Goal: Transaction & Acquisition: Book appointment/travel/reservation

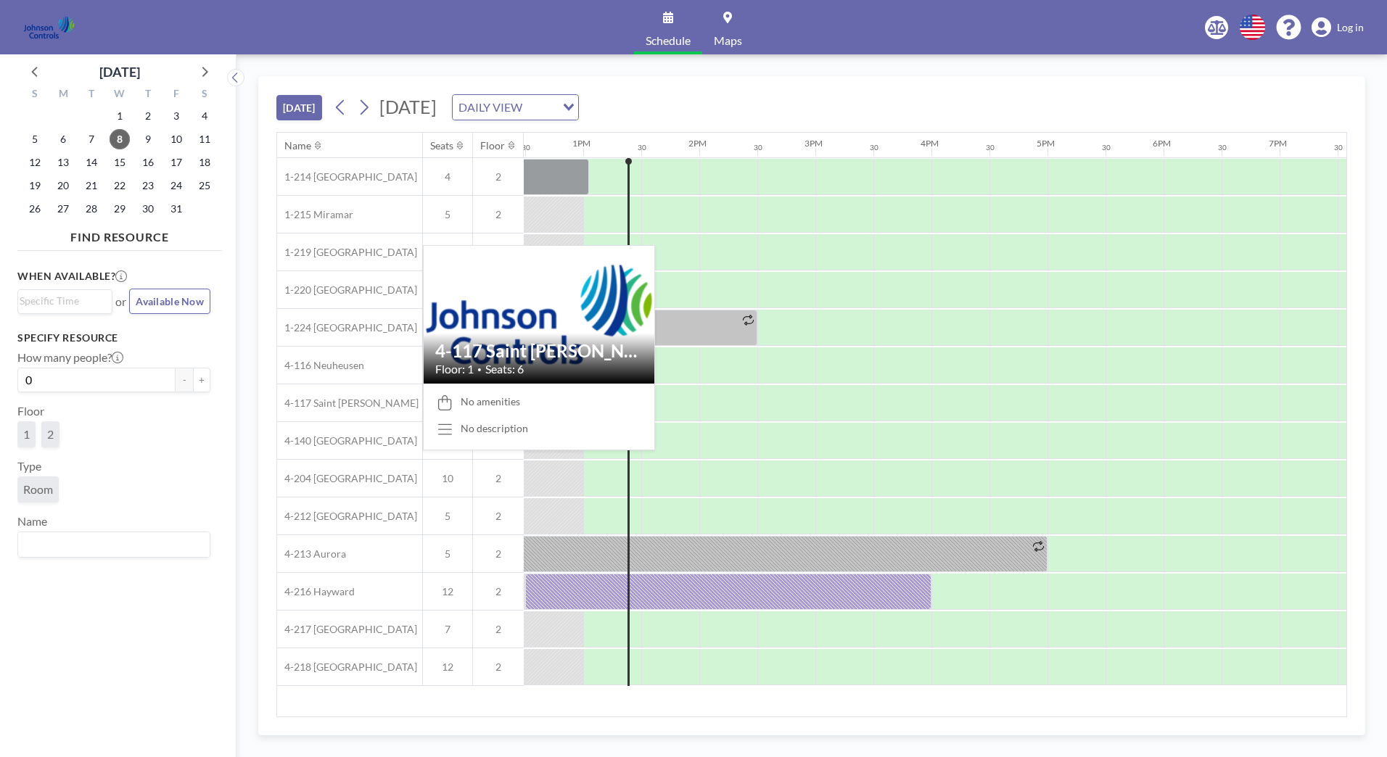
scroll to position [0, 1451]
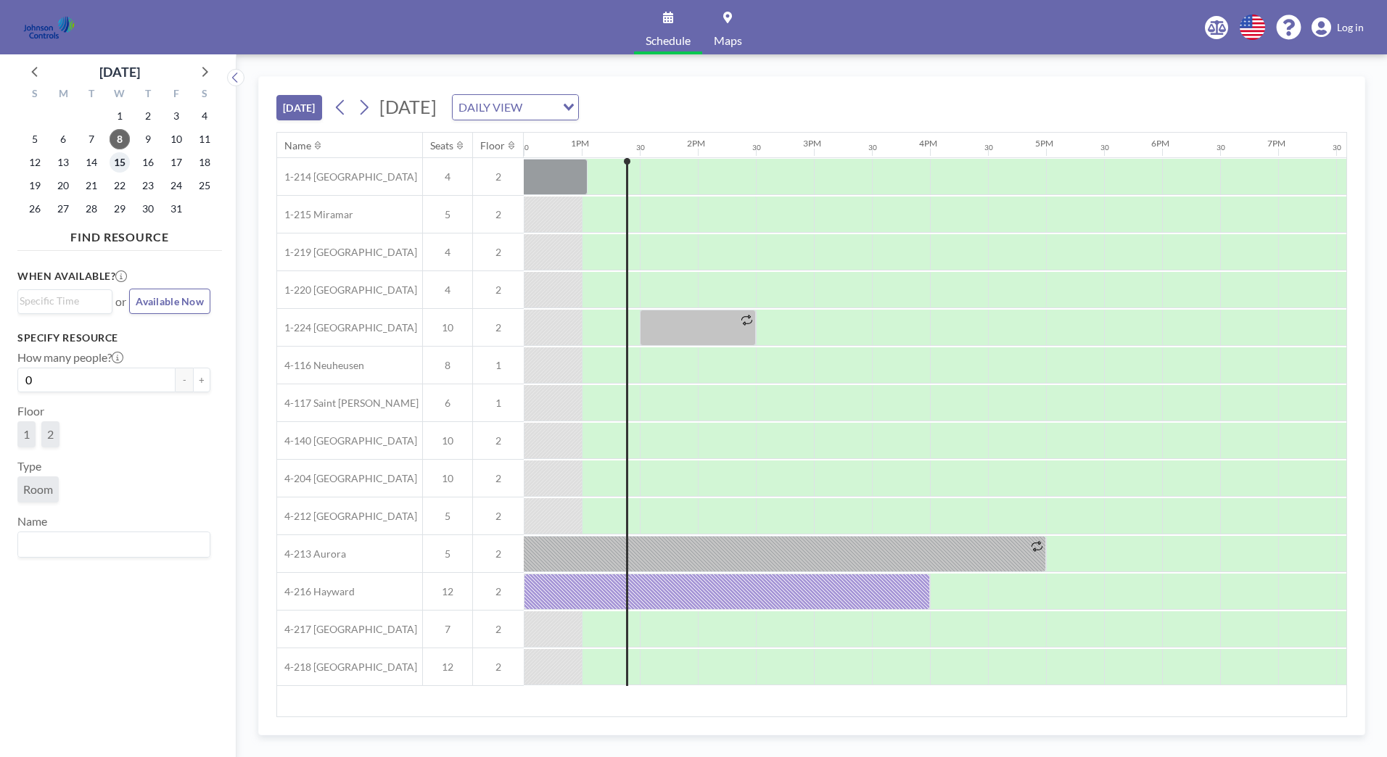
click at [119, 161] on span "15" at bounding box center [120, 162] width 20 height 20
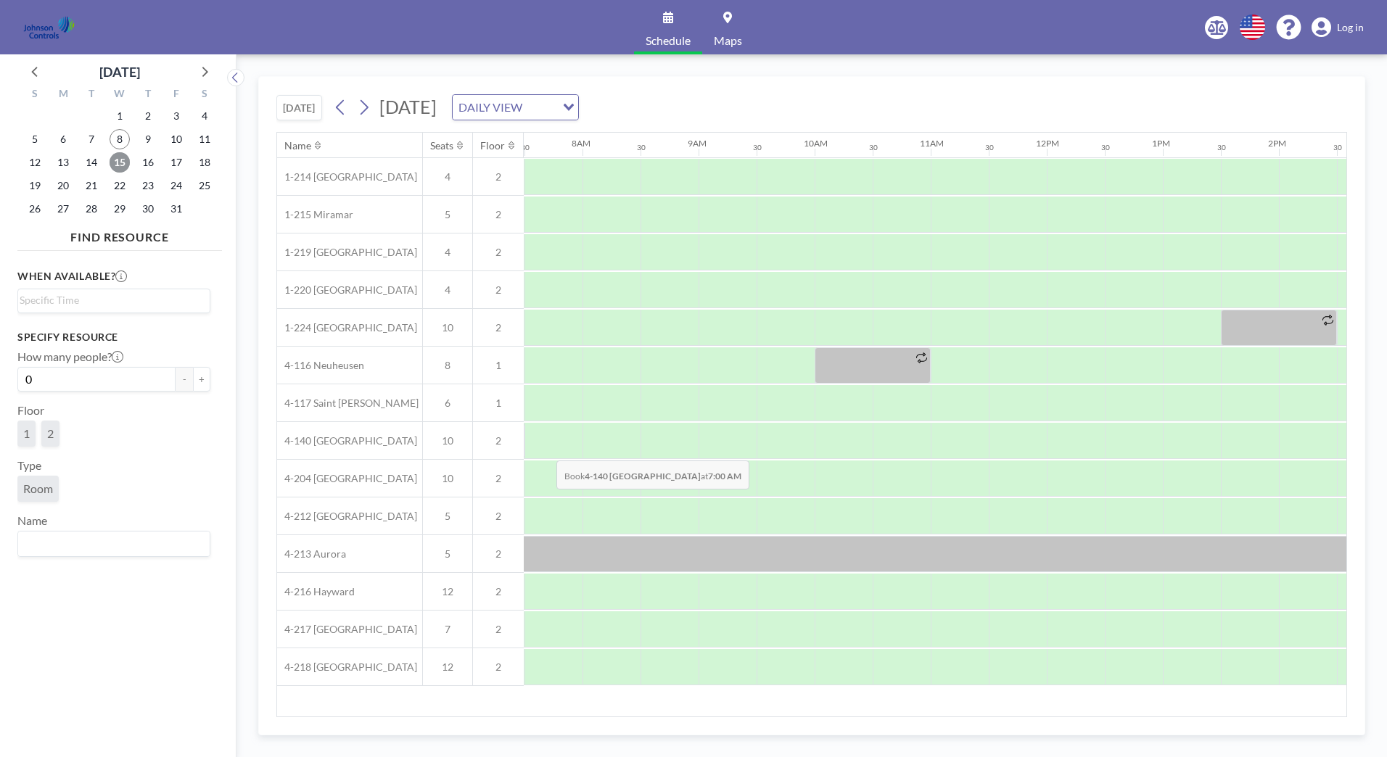
scroll to position [0, 871]
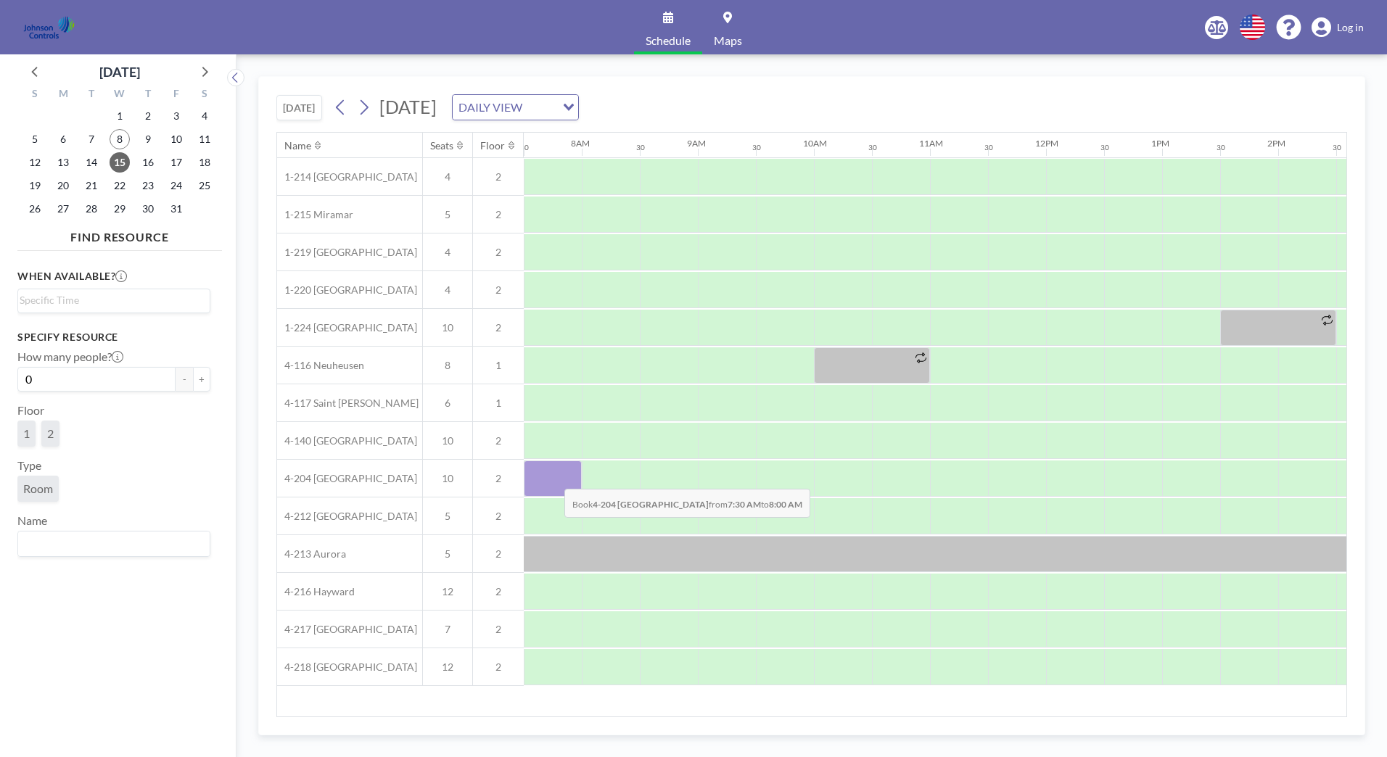
click at [553, 478] on div at bounding box center [553, 479] width 58 height 36
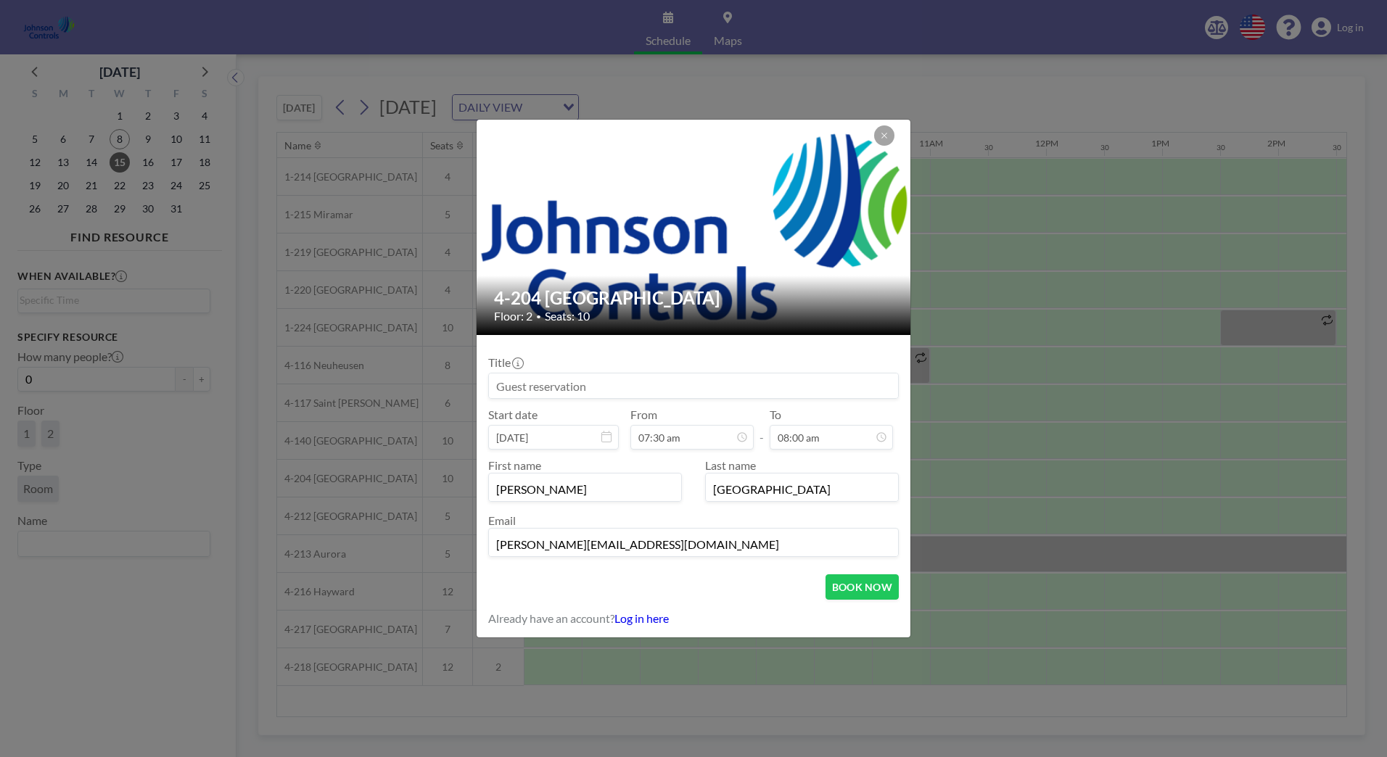
click at [553, 478] on input "[PERSON_NAME]" at bounding box center [585, 489] width 192 height 25
click at [502, 391] on input at bounding box center [693, 386] width 409 height 25
click at [556, 385] on input "[PERSON_NAME]" at bounding box center [693, 386] width 409 height 25
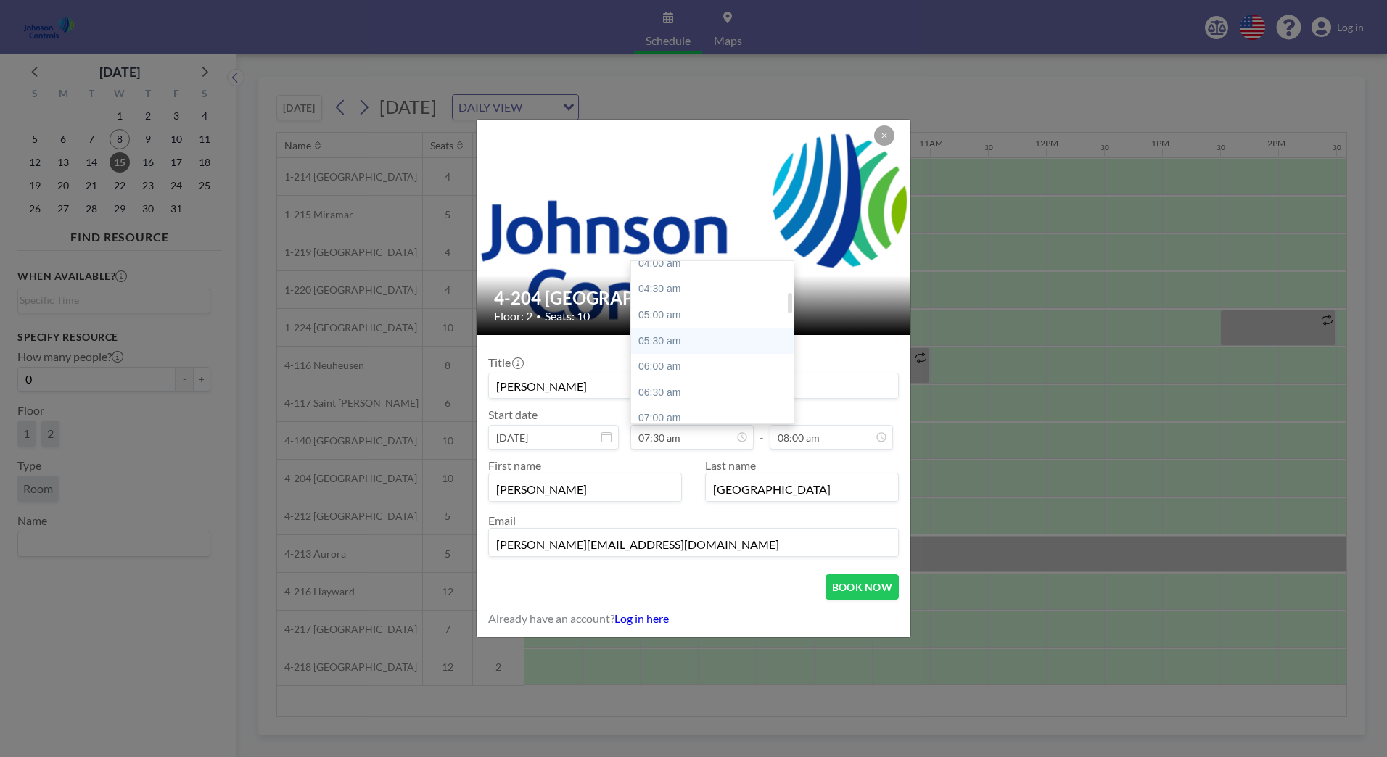
scroll to position [242, 0]
type input "[PERSON_NAME]"
click at [666, 388] on div "07:00 am" at bounding box center [716, 393] width 170 height 26
type input "07:00 am"
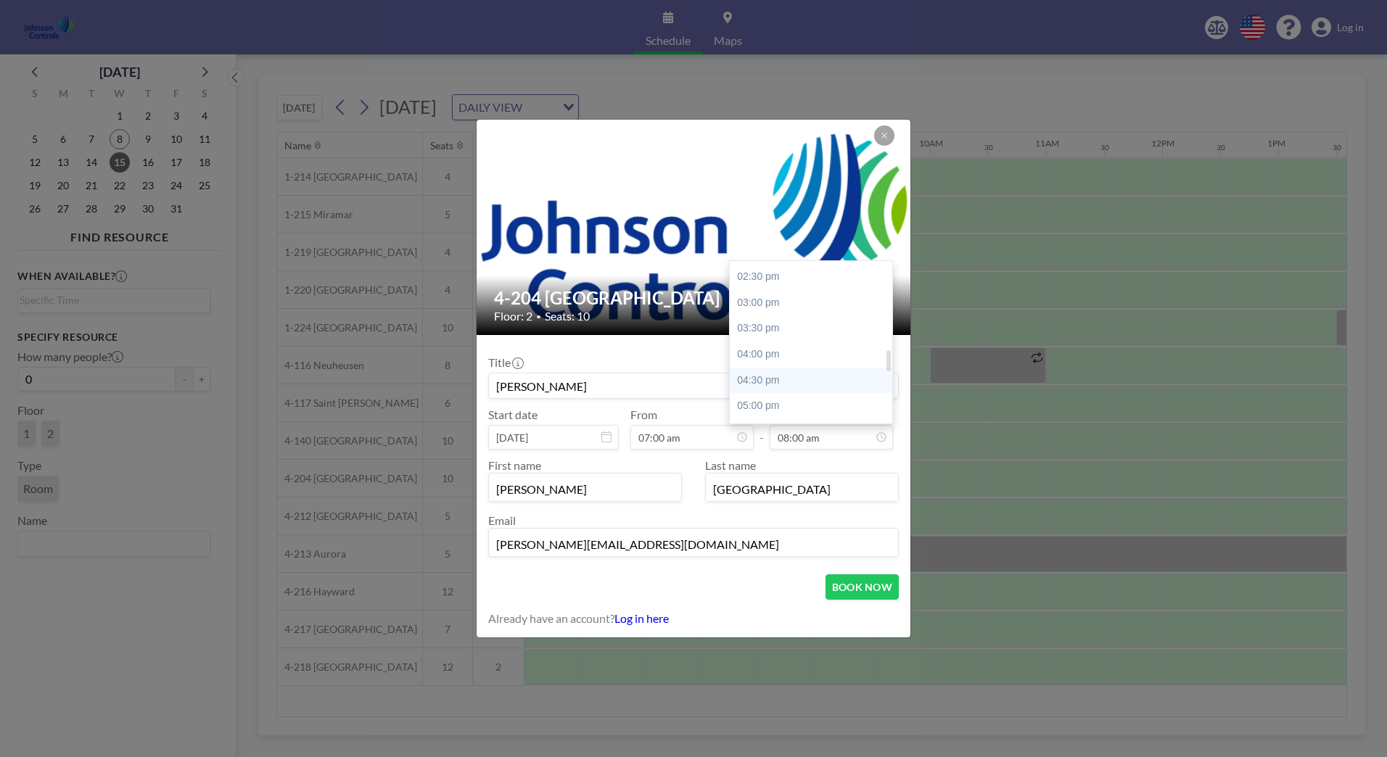
scroll to position [776, 0]
click at [771, 370] on div "05:00 pm" at bounding box center [815, 376] width 170 height 26
type input "05:00 pm"
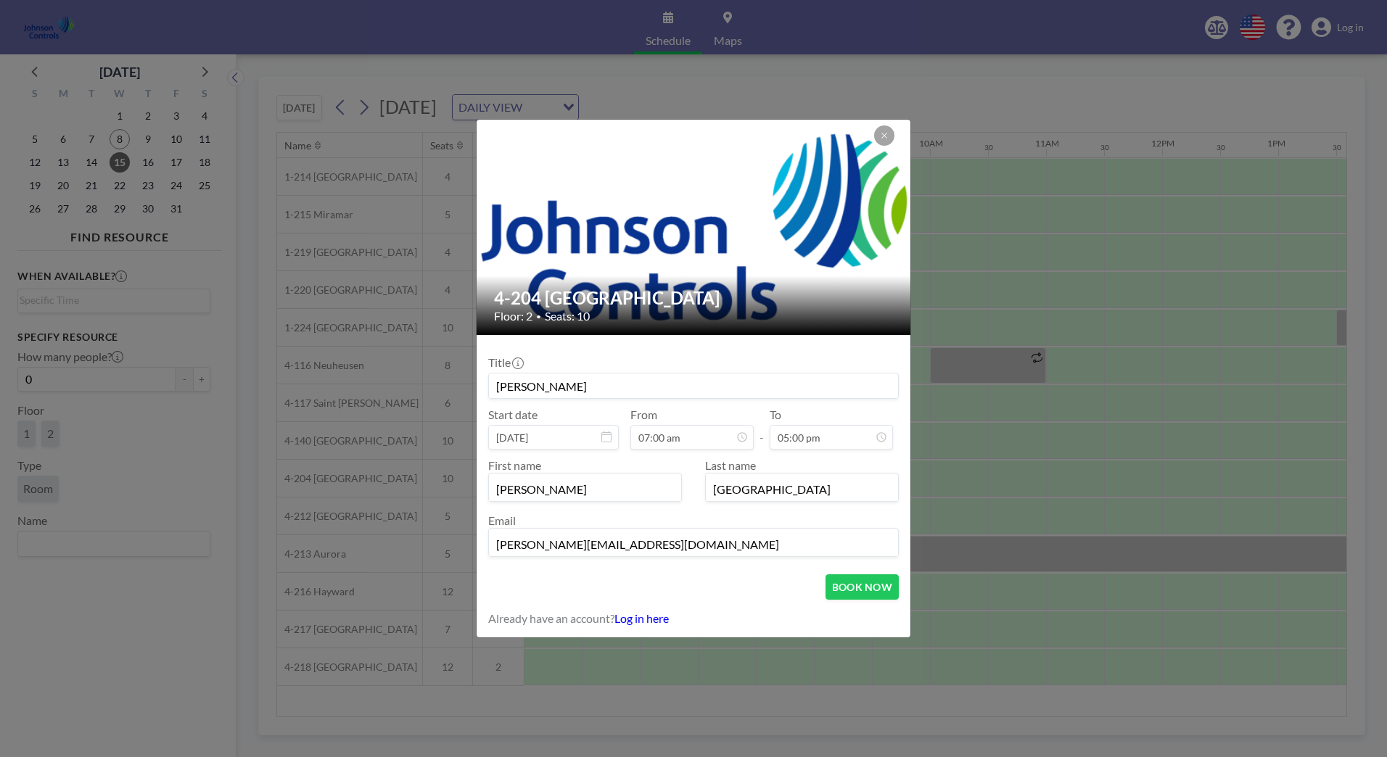
scroll to position [878, 0]
click at [850, 591] on button "BOOK NOW" at bounding box center [862, 587] width 73 height 25
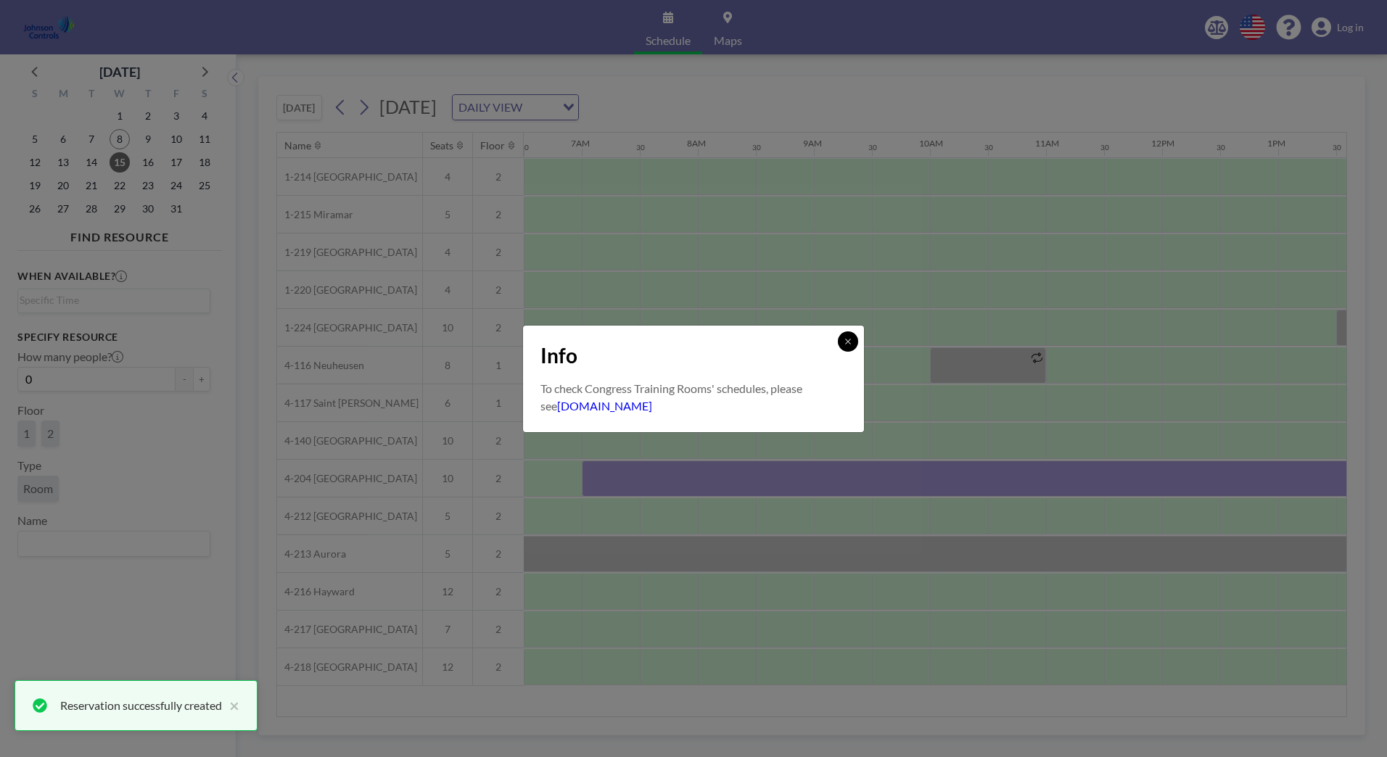
click at [847, 334] on button at bounding box center [848, 342] width 20 height 20
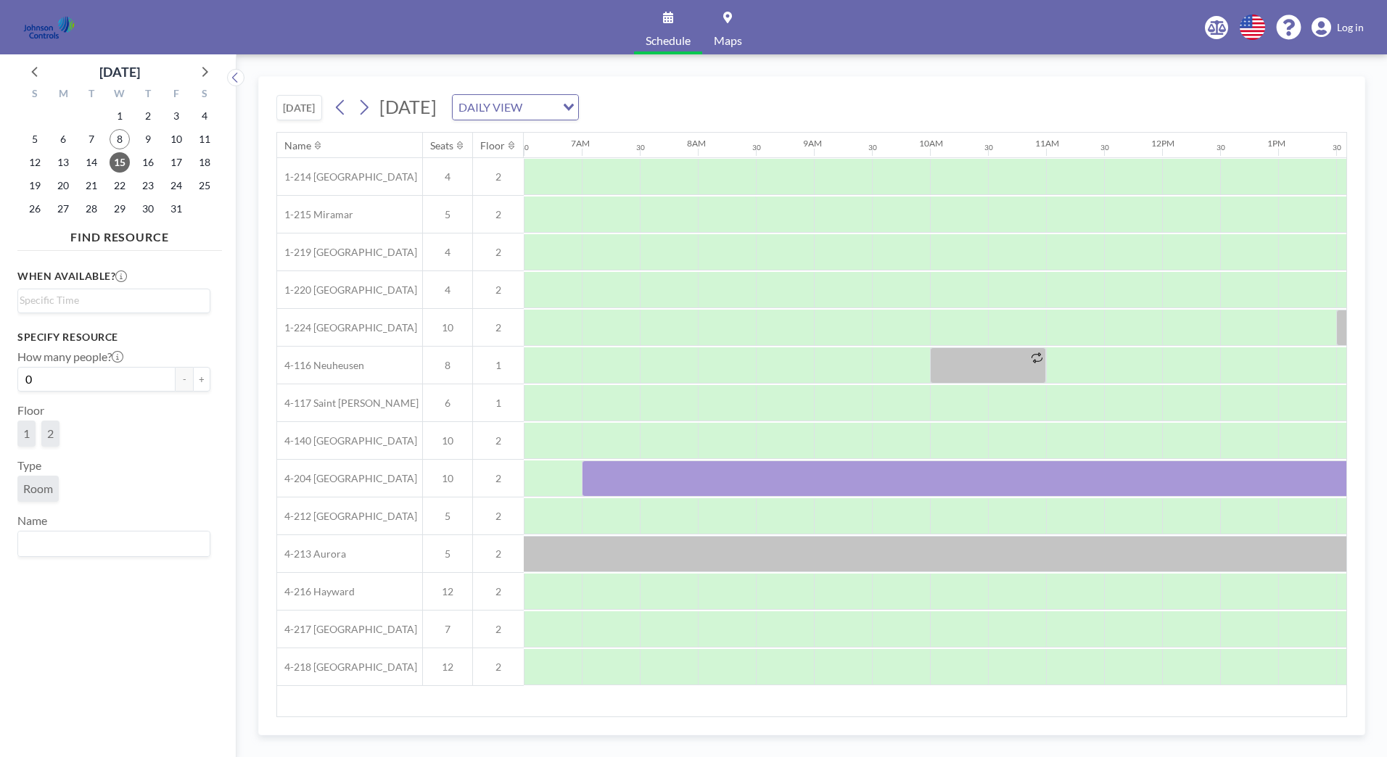
scroll to position [0, 755]
